Goal: Navigation & Orientation: Find specific page/section

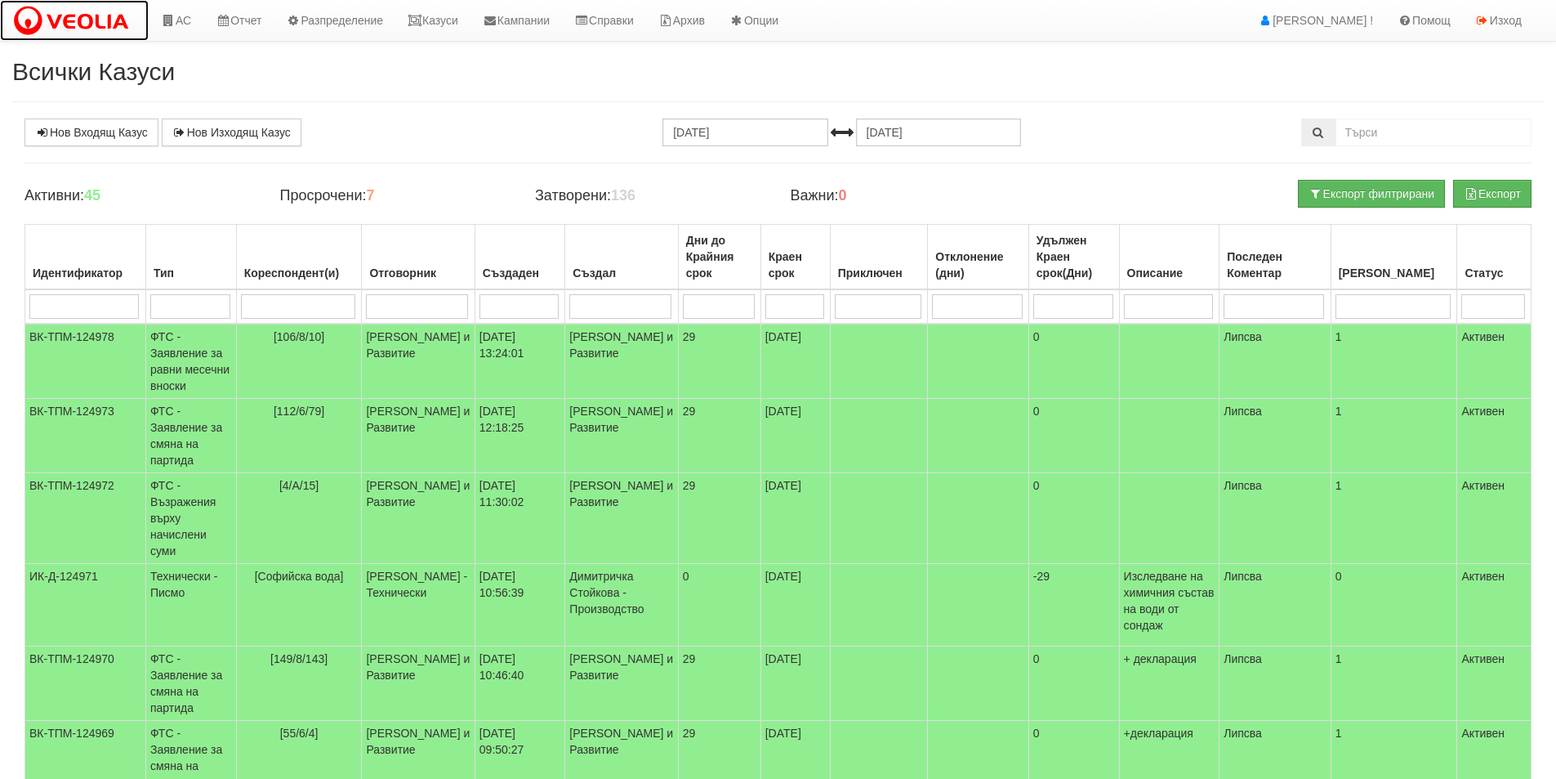
click at [90, 19] on img at bounding box center [74, 21] width 124 height 34
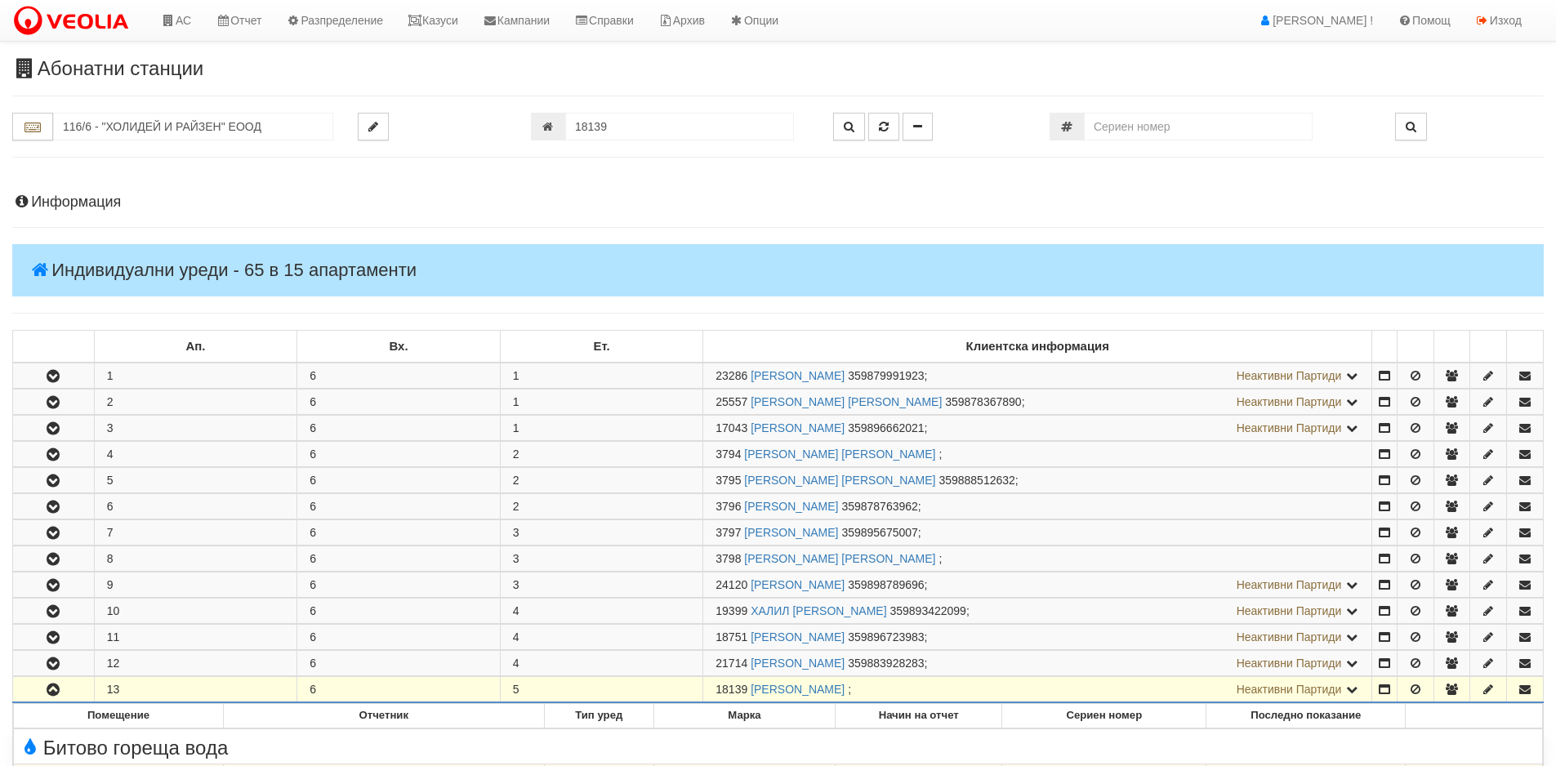
scroll to position [387, 0]
